Goal: Register for event/course

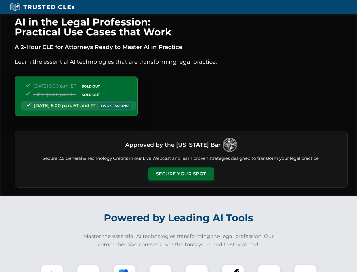
click at [181, 174] on button "Secure Your Spot" at bounding box center [181, 173] width 66 height 13
click at [52, 268] on img at bounding box center [52, 275] width 16 height 16
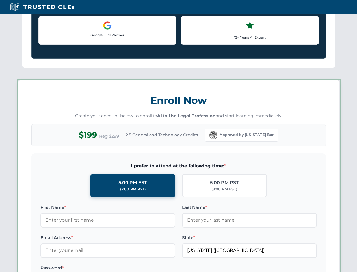
click at [124, 268] on label "Password *" at bounding box center [107, 267] width 135 height 7
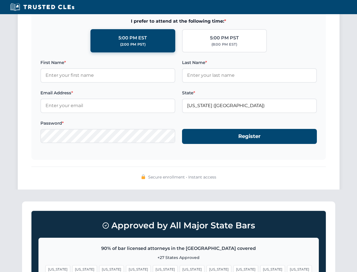
click at [261, 268] on span "[US_STATE]" at bounding box center [273, 269] width 25 height 8
